Goal: Navigation & Orientation: Find specific page/section

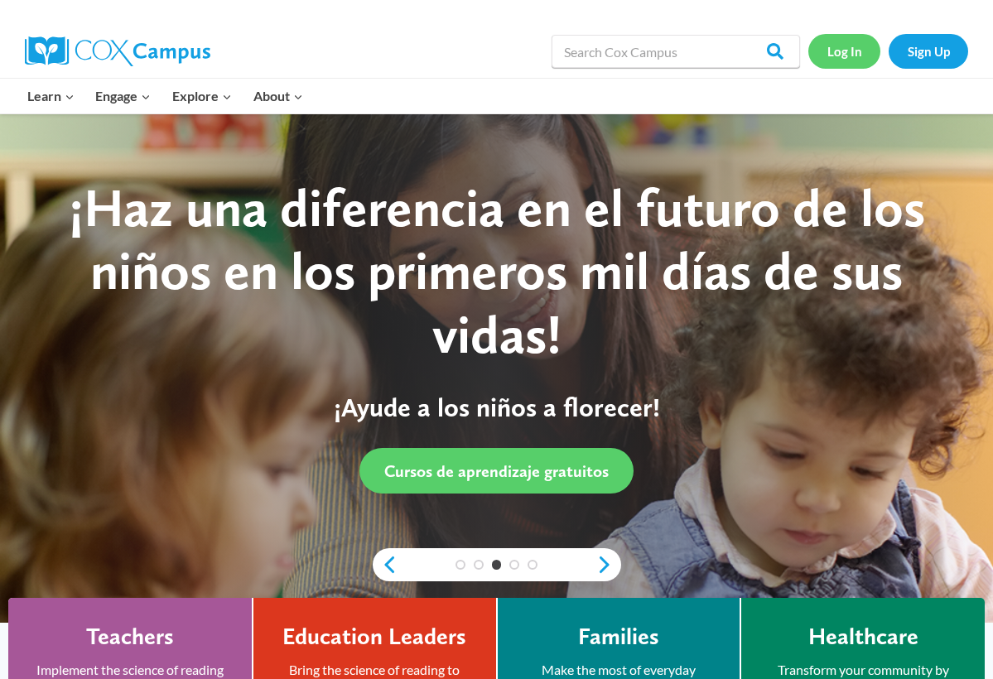
click at [856, 49] on link "Log In" at bounding box center [845, 51] width 72 height 34
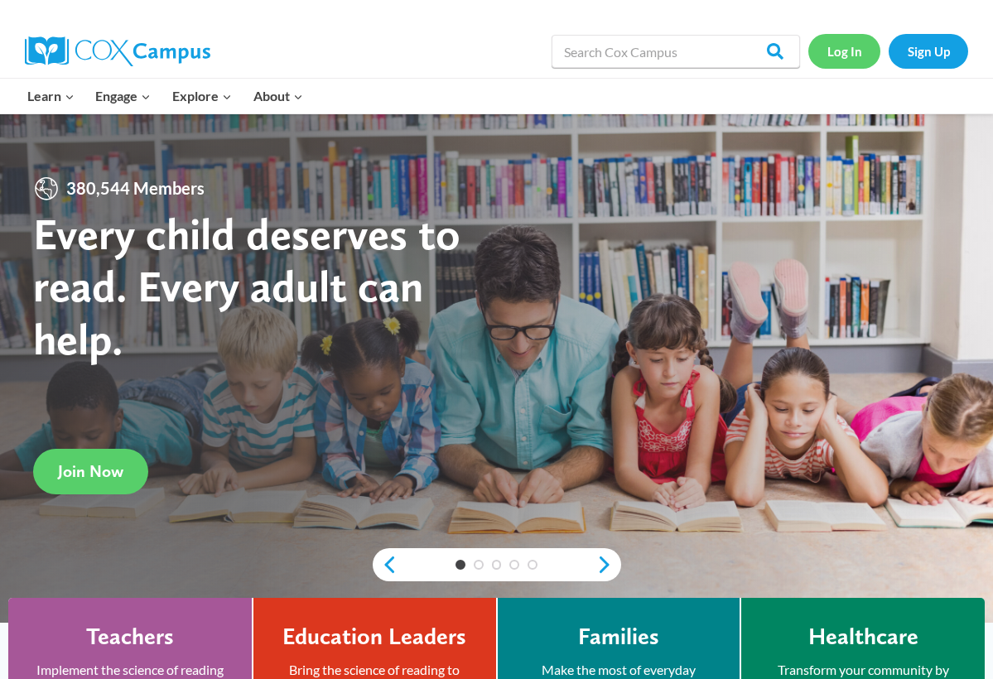
click at [844, 49] on link "Log In" at bounding box center [845, 51] width 72 height 34
click at [850, 49] on link "Log In" at bounding box center [845, 51] width 72 height 34
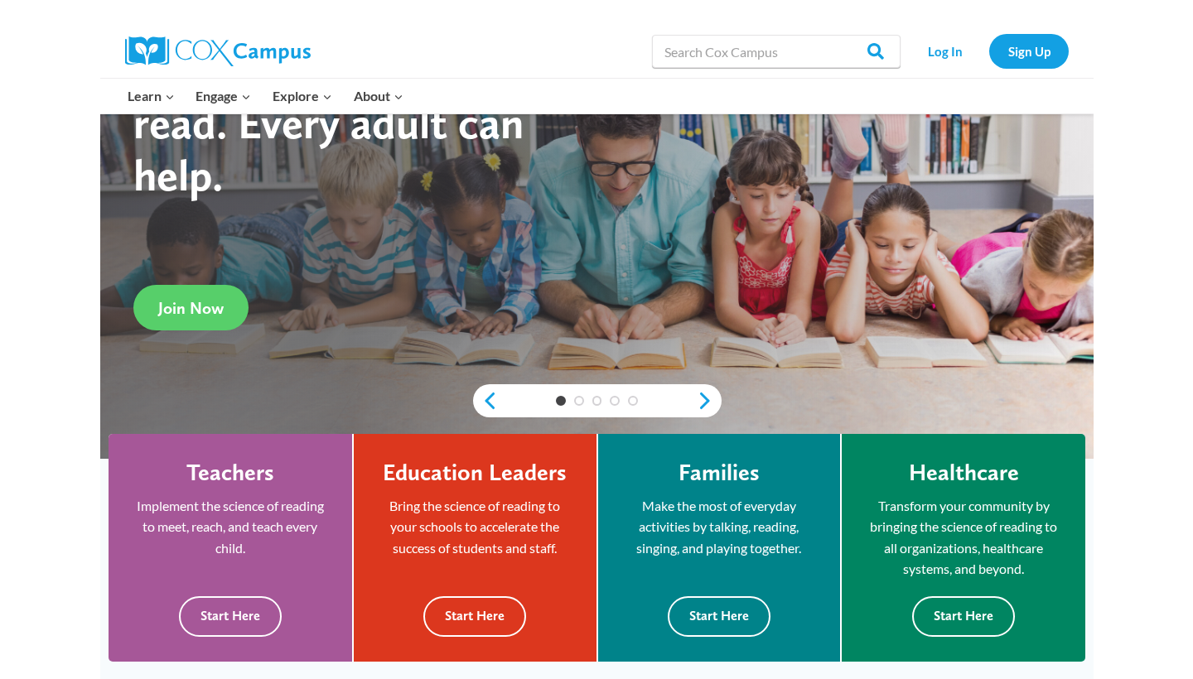
scroll to position [163, 0]
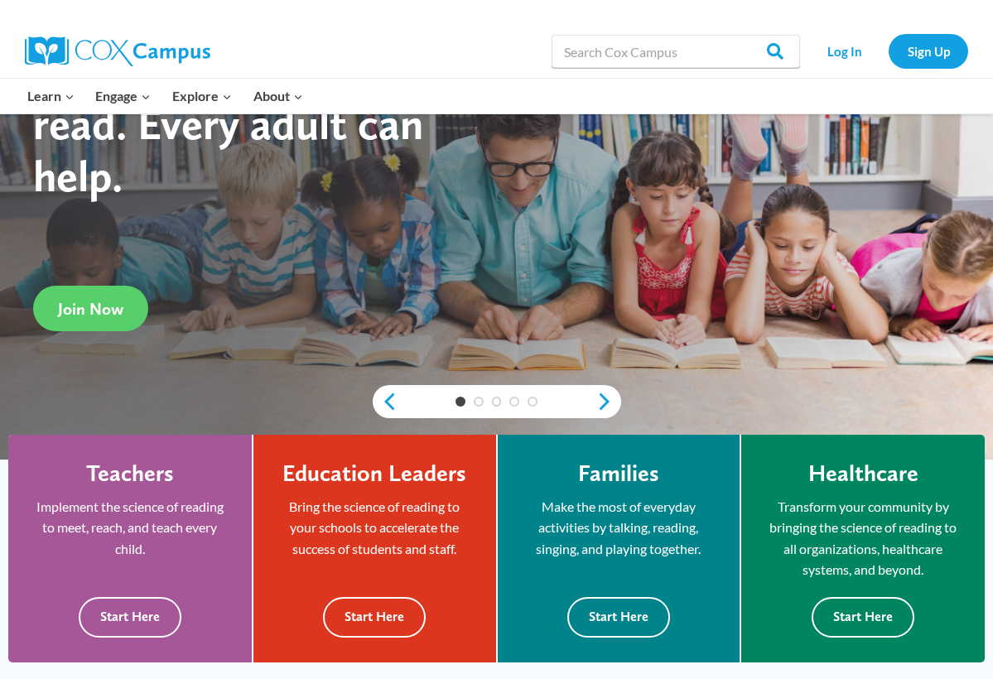
click at [3, 284] on div at bounding box center [496, 205] width 993 height 510
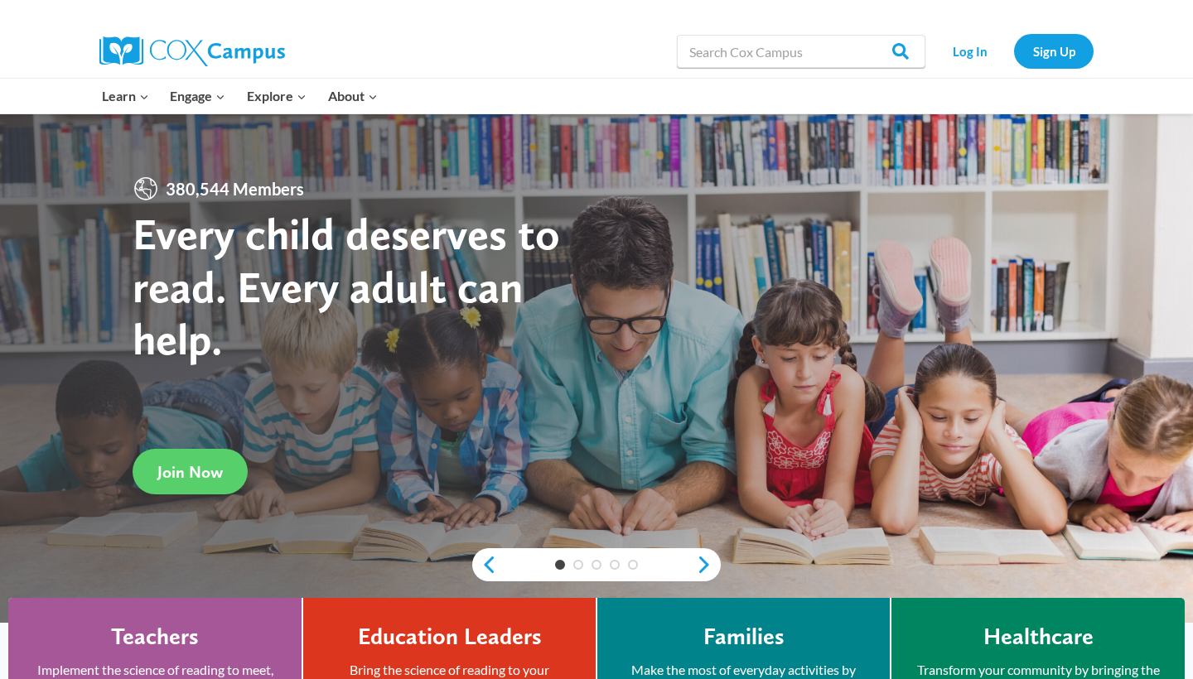
scroll to position [0, 0]
